Goal: Obtain resource: Download file/media

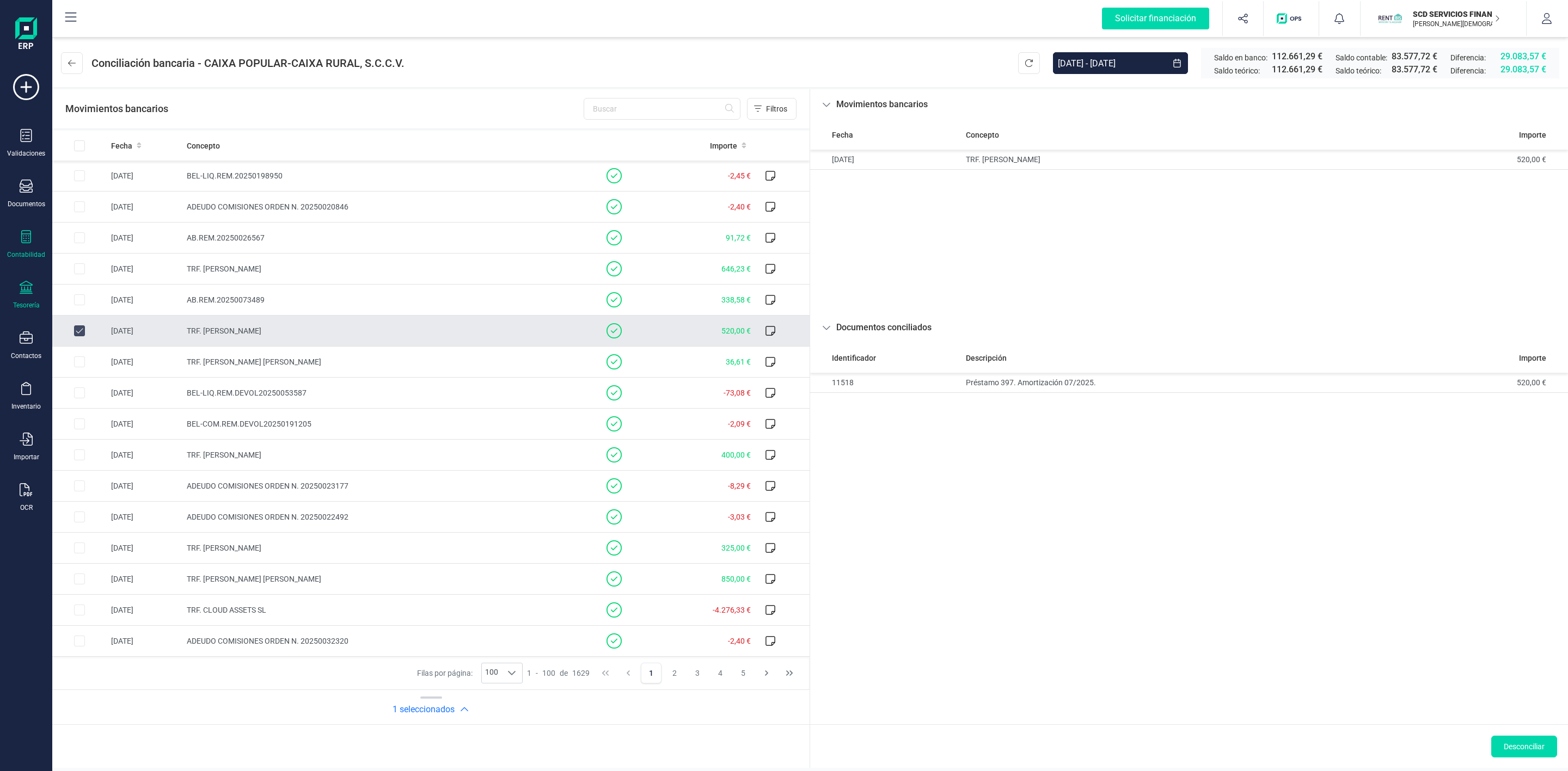
click at [28, 234] on icon at bounding box center [26, 236] width 10 height 13
click at [91, 276] on span "Préstamos" at bounding box center [117, 278] width 65 height 13
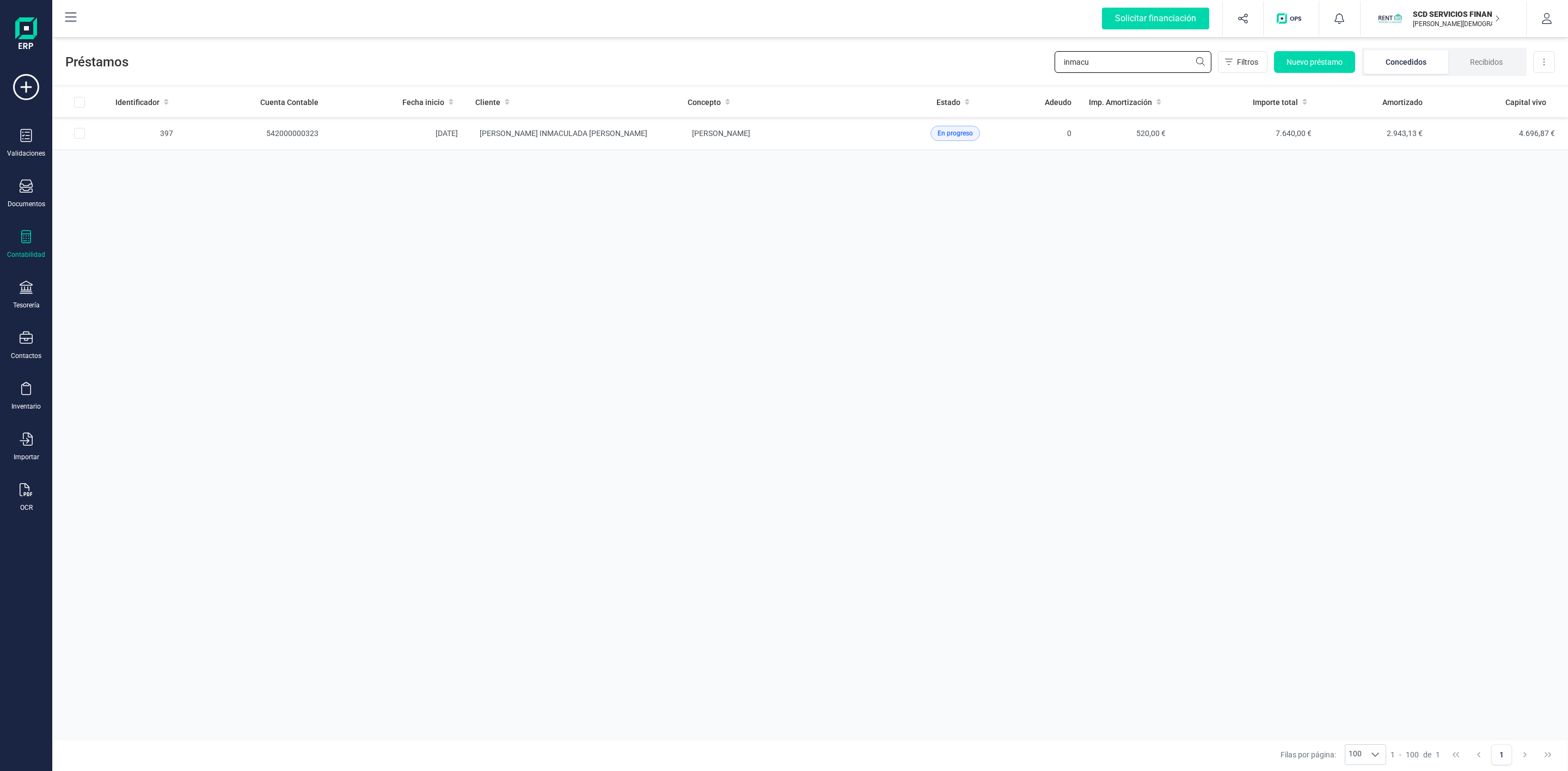
drag, startPoint x: 1099, startPoint y: 59, endPoint x: 988, endPoint y: 57, distance: 111.0
click at [996, 59] on div "Préstamos inmacu Filtros Nuevo préstamo Concedidos Recibidos Descargar Excel" at bounding box center [810, 60] width 1516 height 50
type input "j"
type input "recursos"
click at [680, 132] on td "SANOMA EDUCACION S.L.U." at bounding box center [785, 133] width 212 height 33
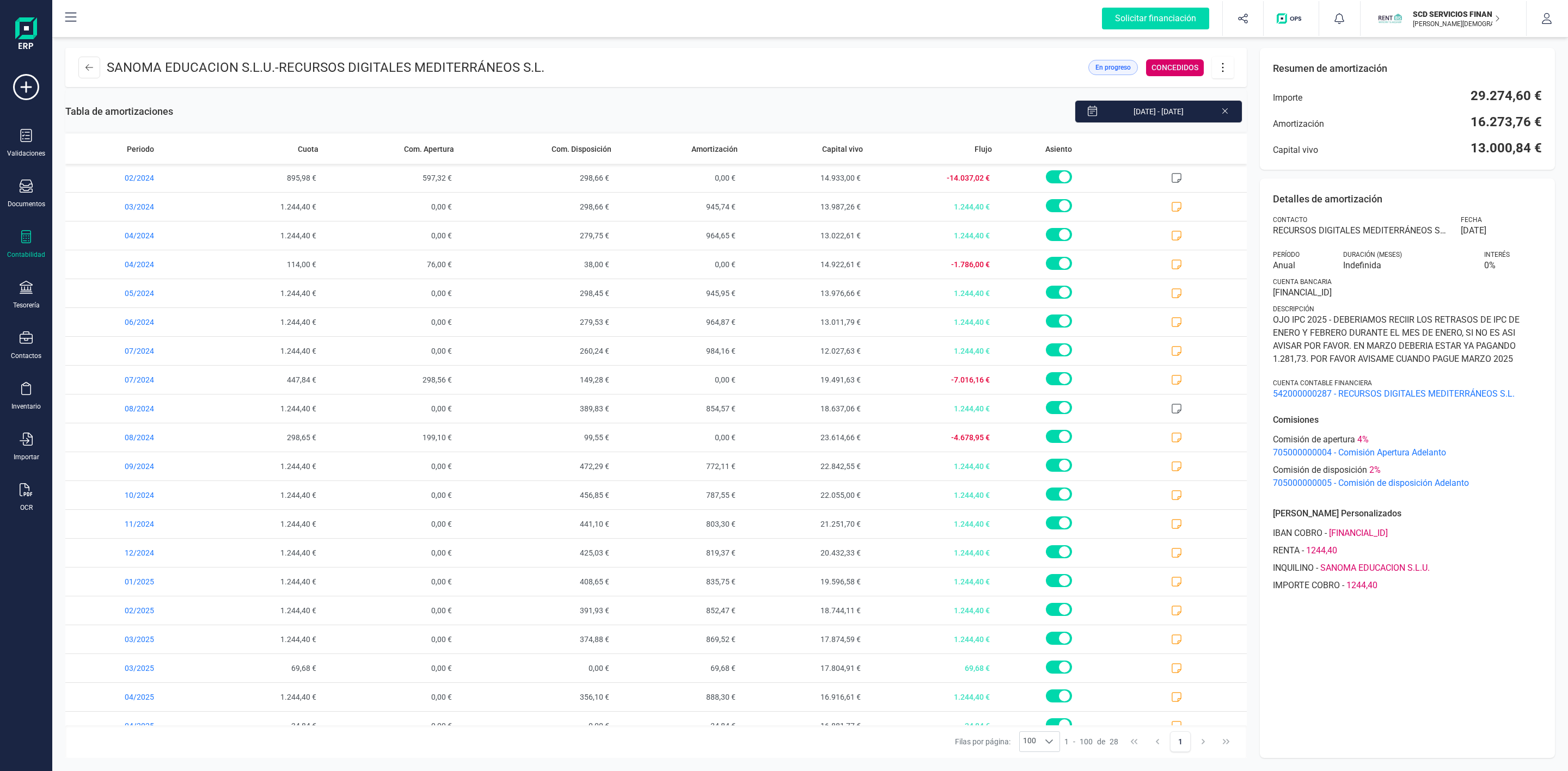
click at [1224, 69] on icon at bounding box center [1223, 68] width 21 height 12
click at [1250, 147] on span "Descargar en PDF" at bounding box center [1284, 144] width 100 height 9
click at [1223, 68] on icon at bounding box center [1223, 68] width 21 height 12
click at [1258, 148] on link "Descargar en PDF" at bounding box center [1277, 144] width 131 height 22
